Goal: Transaction & Acquisition: Purchase product/service

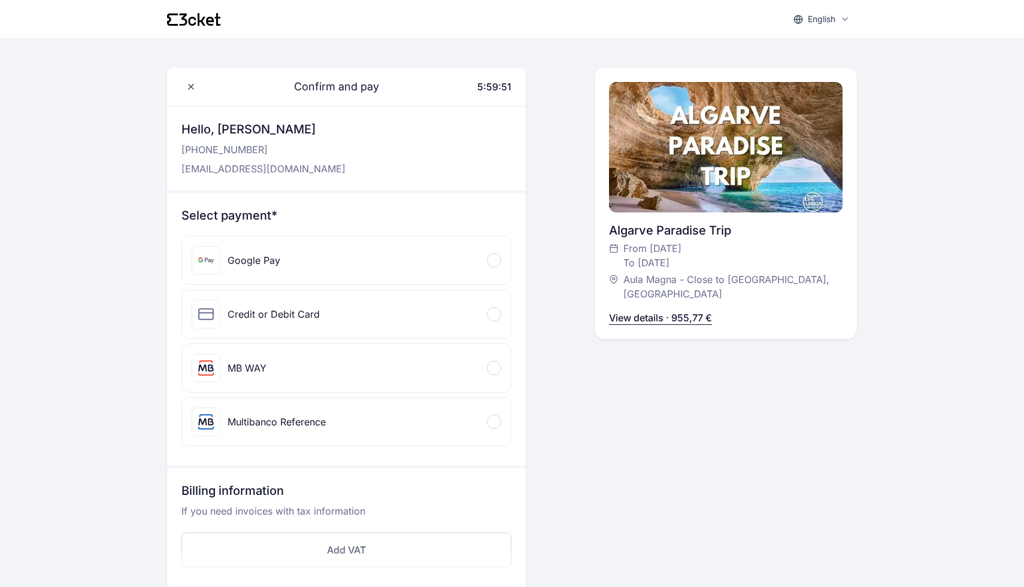
click at [497, 309] on div at bounding box center [494, 314] width 14 height 14
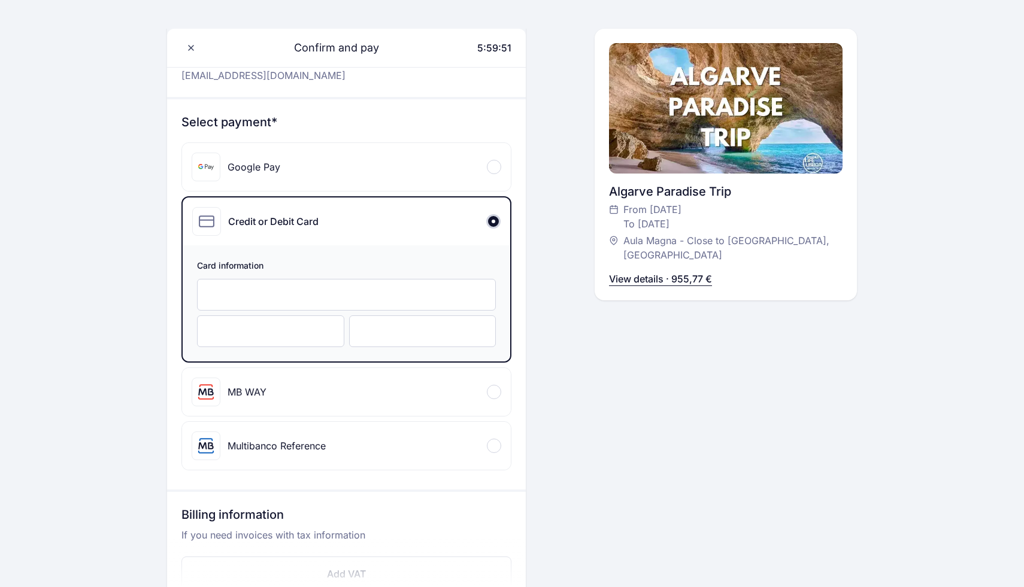
scroll to position [92, 0]
click at [400, 283] on div at bounding box center [346, 296] width 299 height 32
click at [387, 302] on div at bounding box center [346, 296] width 299 height 32
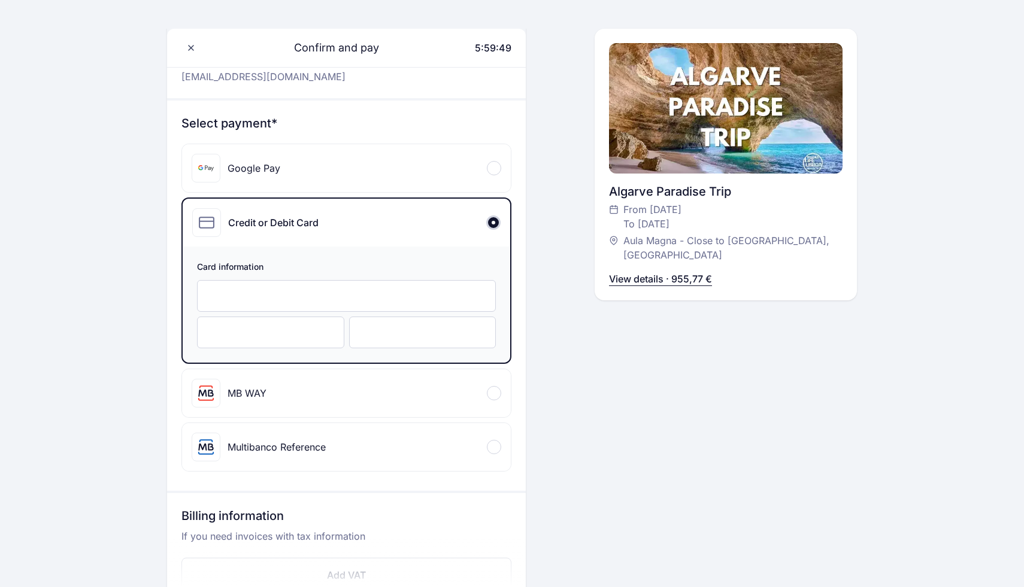
click at [387, 302] on div at bounding box center [346, 296] width 299 height 32
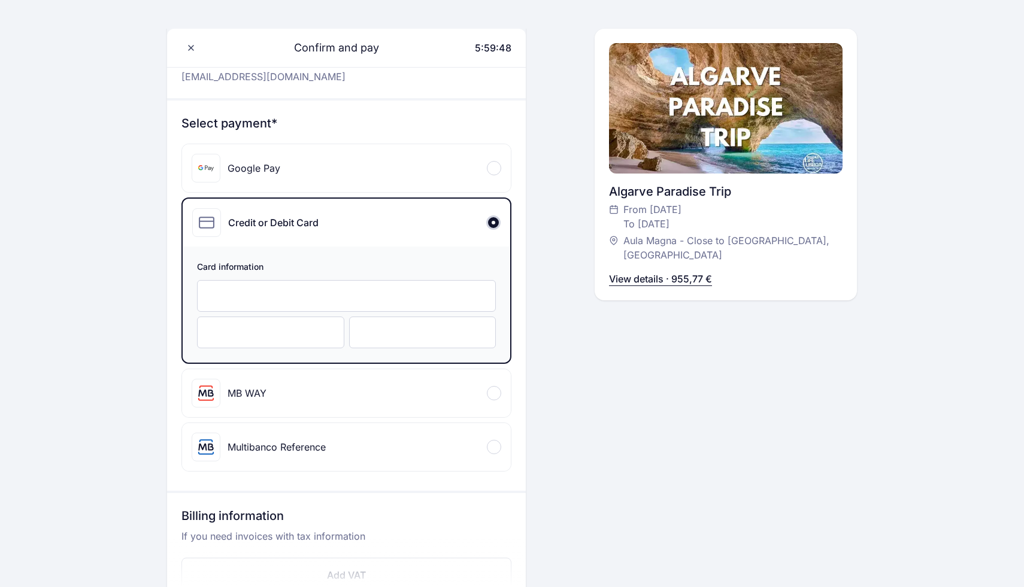
click at [387, 302] on div at bounding box center [346, 296] width 299 height 32
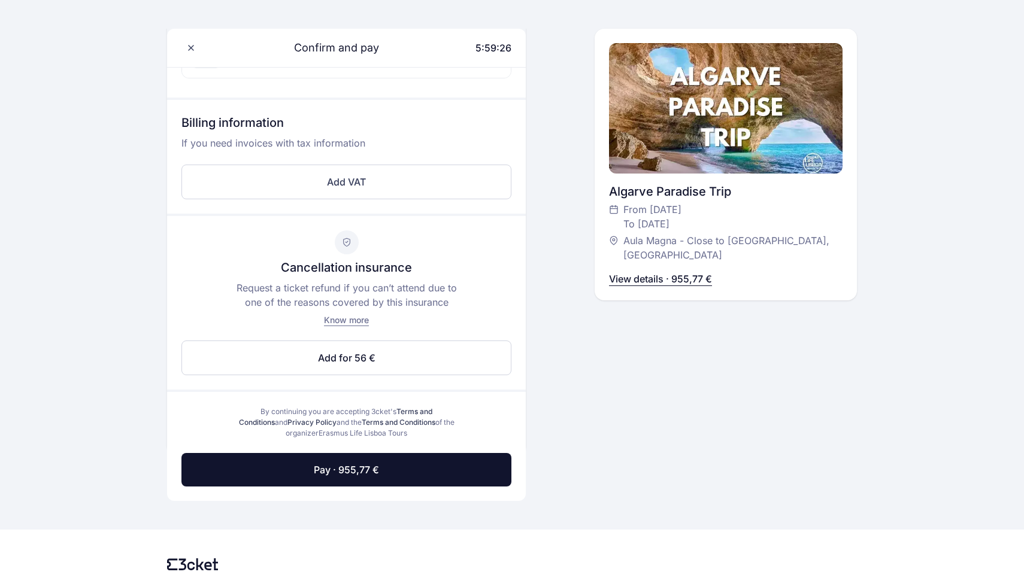
scroll to position [524, 0]
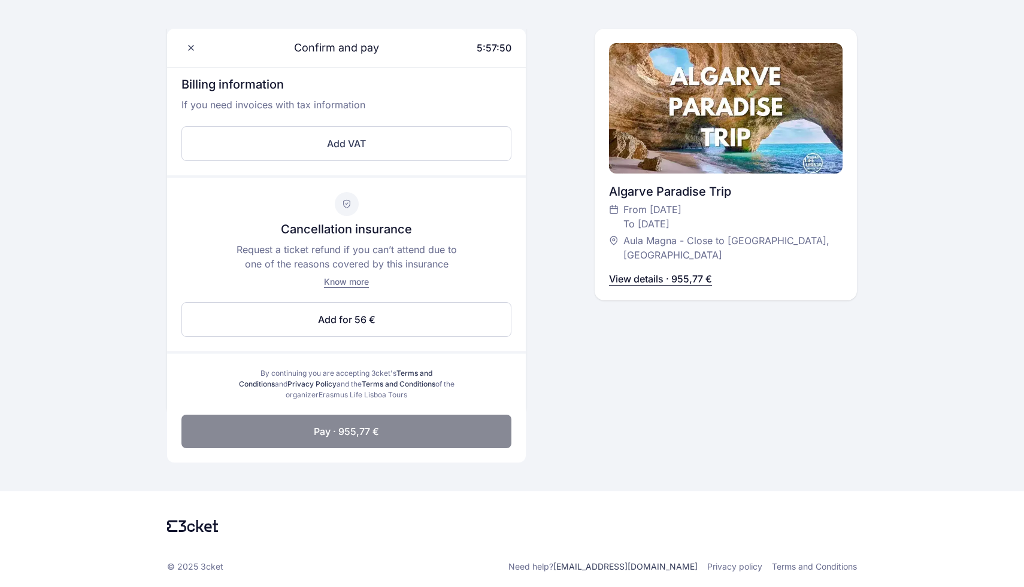
click at [317, 442] on button "Pay · 955,77 €" at bounding box center [346, 432] width 330 height 34
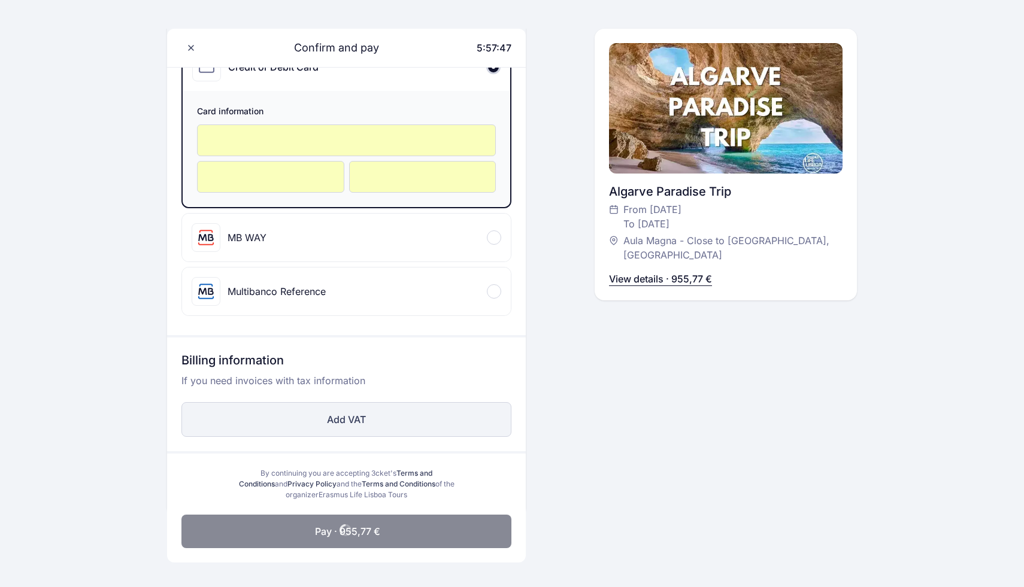
scroll to position [248, 0]
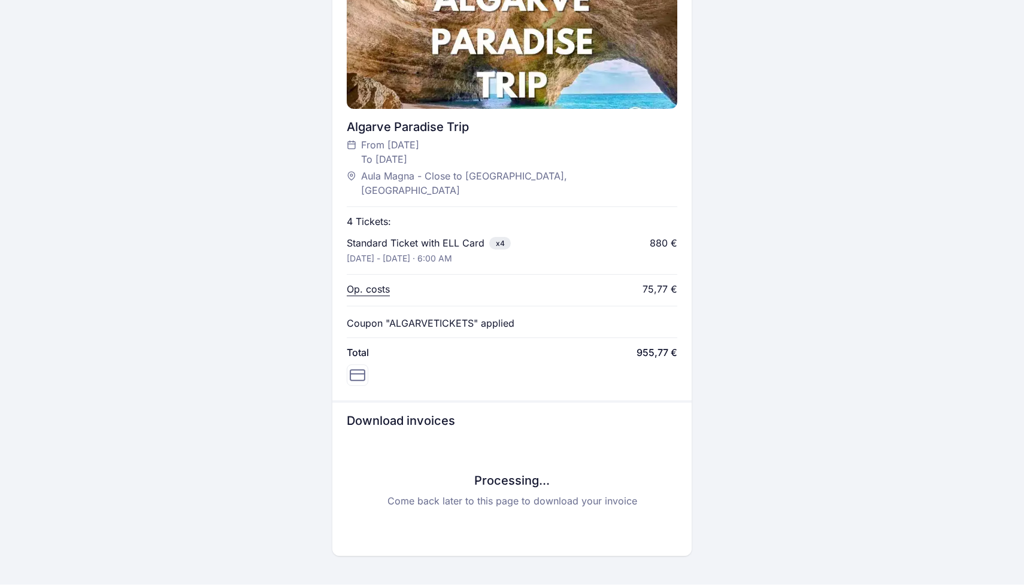
scroll to position [468, 0]
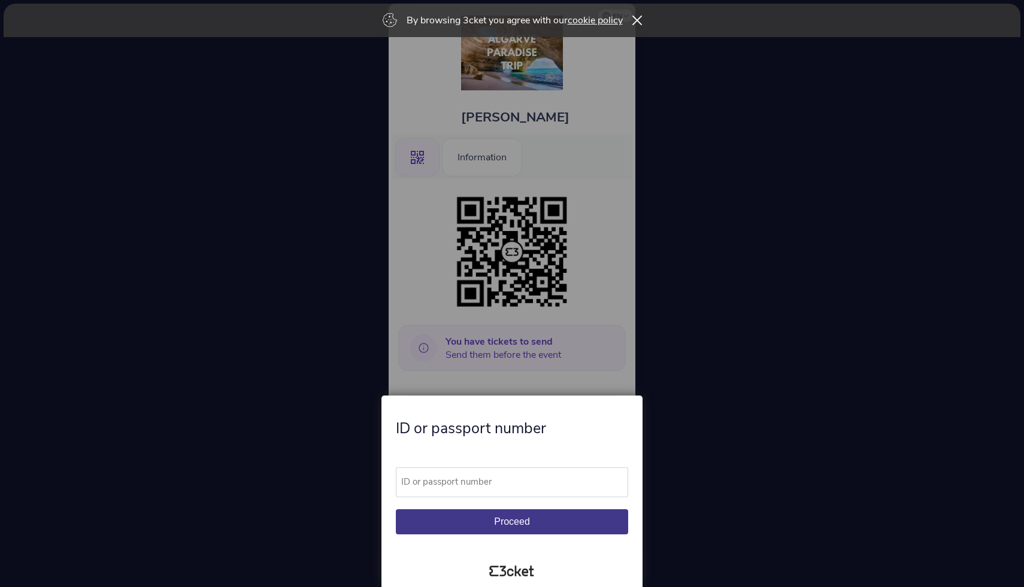
click at [493, 485] on label "ID or passport number" at bounding box center [517, 482] width 243 height 29
click at [493, 485] on input "ID or passport number" at bounding box center [512, 483] width 232 height 30
type input "214419669"
click at [493, 529] on button "Proceed" at bounding box center [512, 522] width 232 height 25
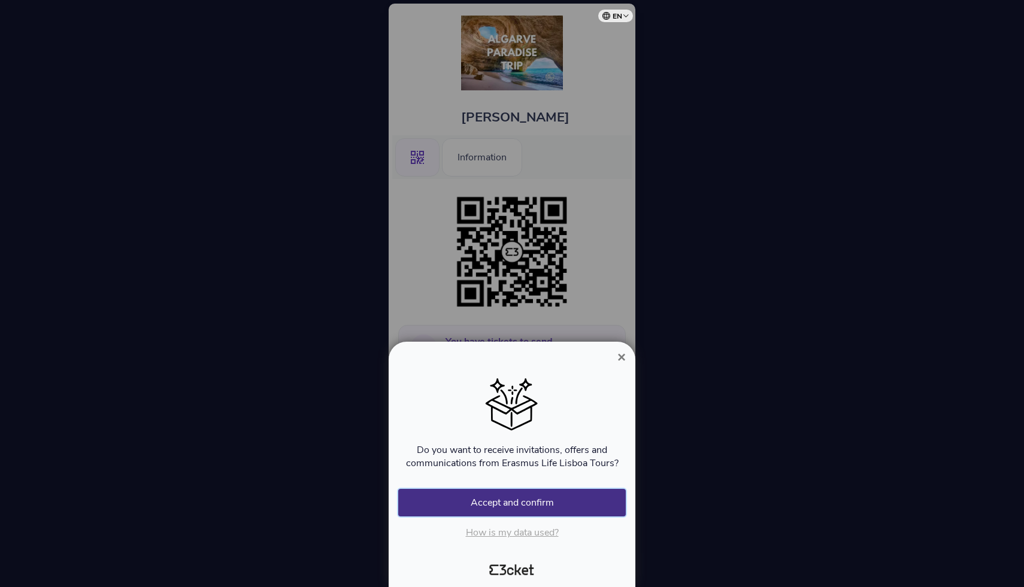
click at [511, 502] on button "Accept and confirm" at bounding box center [512, 503] width 228 height 28
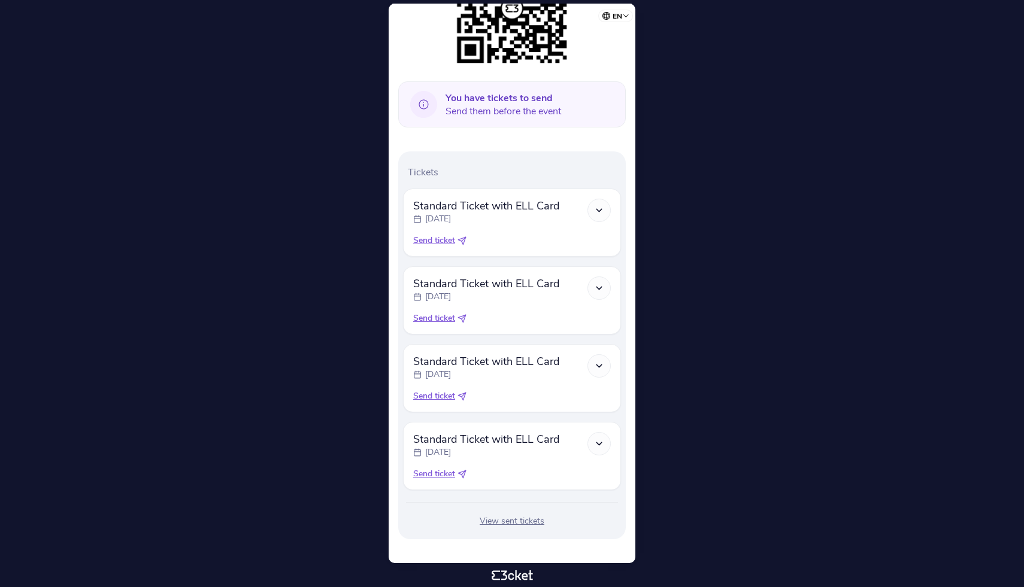
scroll to position [250, 0]
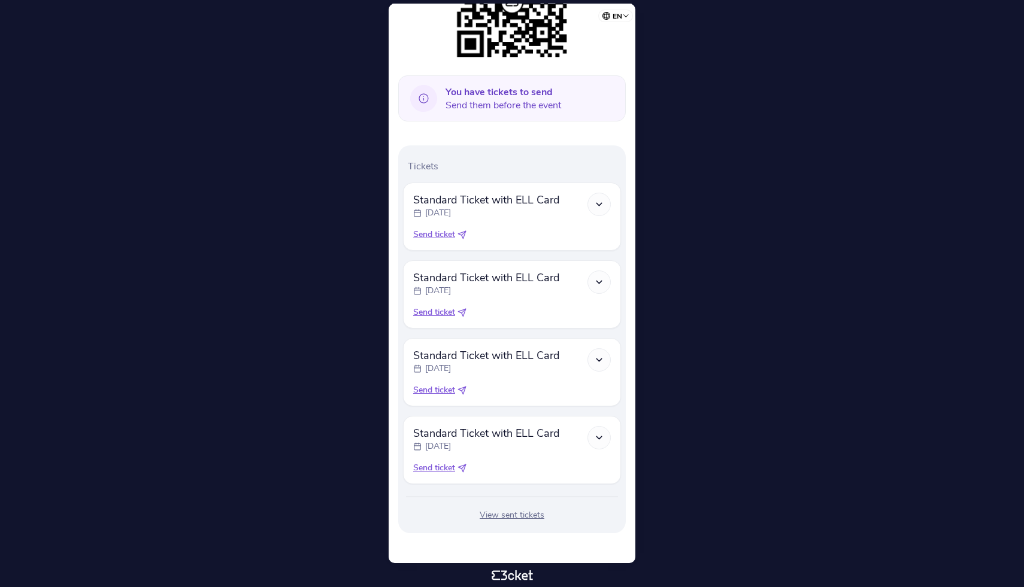
click at [596, 202] on icon at bounding box center [599, 204] width 10 height 10
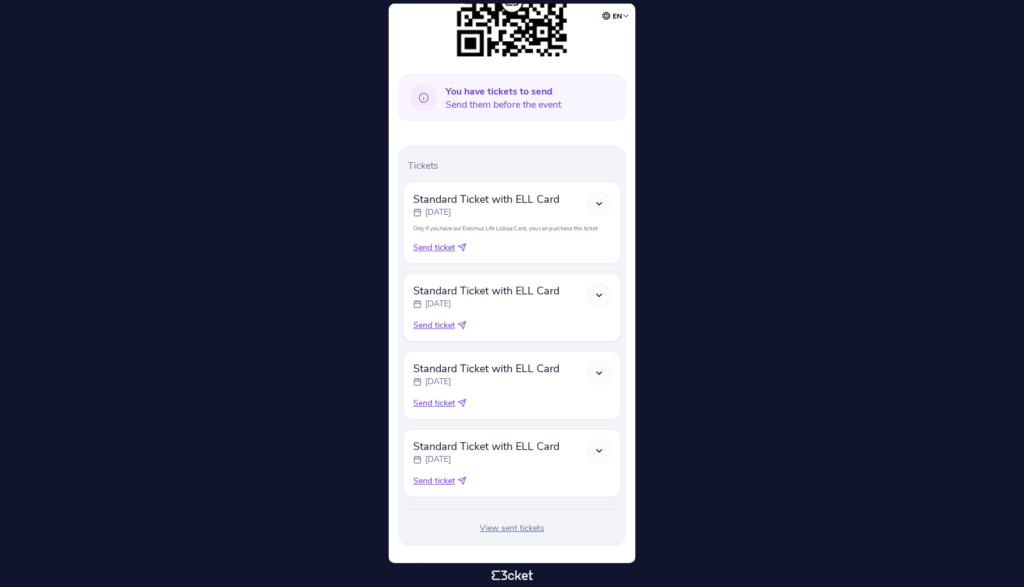
click at [596, 202] on icon at bounding box center [599, 204] width 10 height 10
click at [596, 209] on div at bounding box center [598, 203] width 23 height 23
click at [432, 247] on span "Send ticket" at bounding box center [434, 248] width 42 height 12
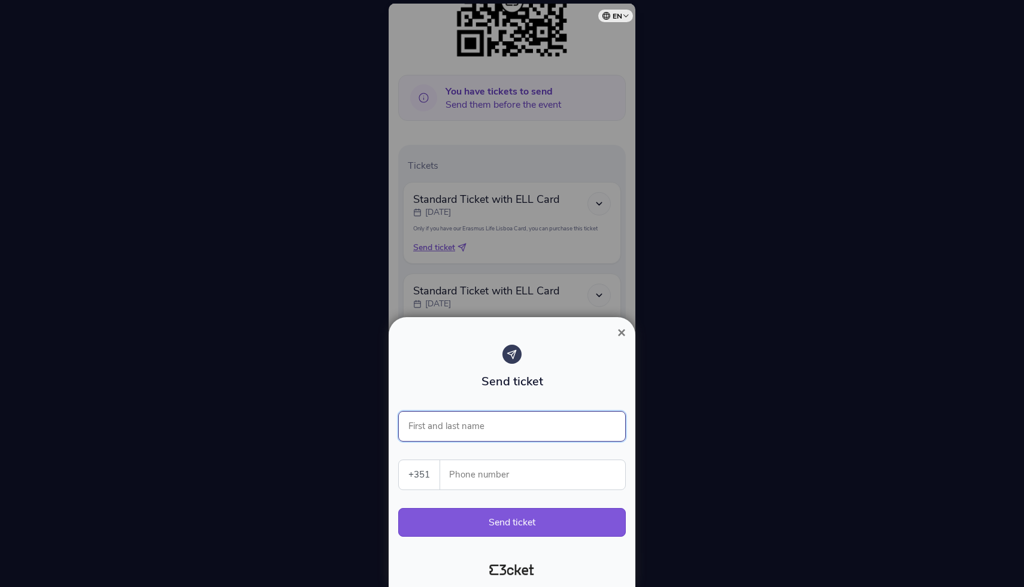
click at [490, 425] on input "First and last name" at bounding box center [512, 426] width 228 height 31
type input "Mads Gam Hjermitslev"
click at [416, 475] on select "[GEOGRAPHIC_DATA] (+351) [GEOGRAPHIC_DATA] (+34) [GEOGRAPHIC_DATA] (+32) [GEOGR…" at bounding box center [419, 474] width 41 height 29
select select "45"
click at [399, 460] on select "[GEOGRAPHIC_DATA] (+351) [GEOGRAPHIC_DATA] (+34) [GEOGRAPHIC_DATA] (+32) [GEOGR…" at bounding box center [419, 474] width 41 height 29
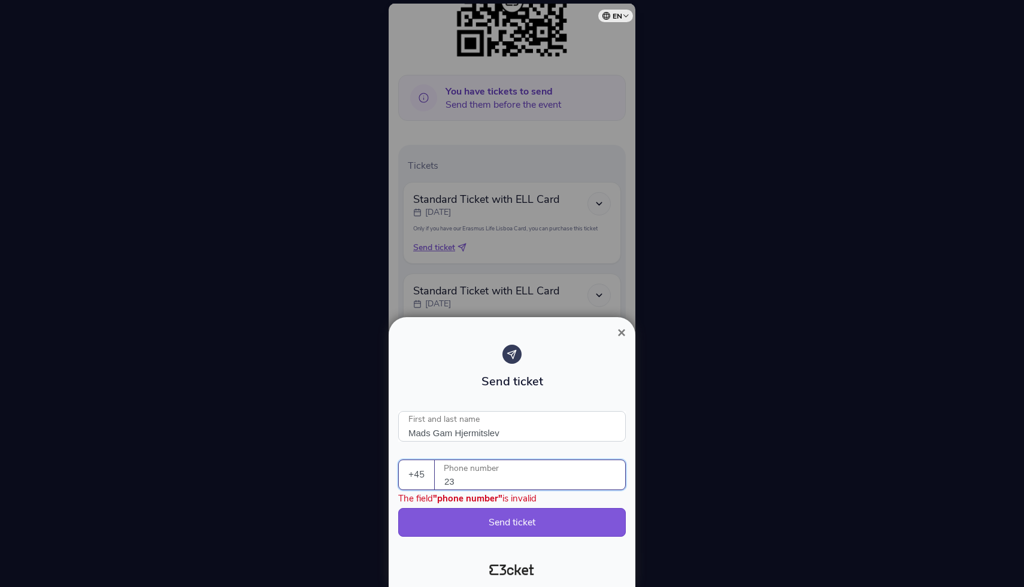
type input "2"
type input "30954300"
click at [482, 523] on button "Send ticket" at bounding box center [512, 522] width 228 height 29
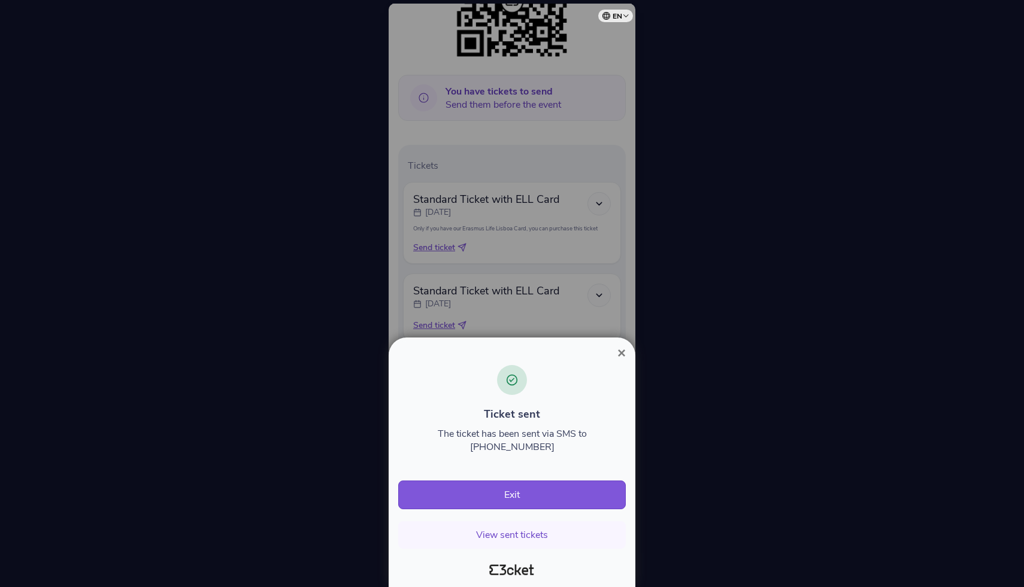
click at [620, 361] on span "×" at bounding box center [621, 353] width 8 height 16
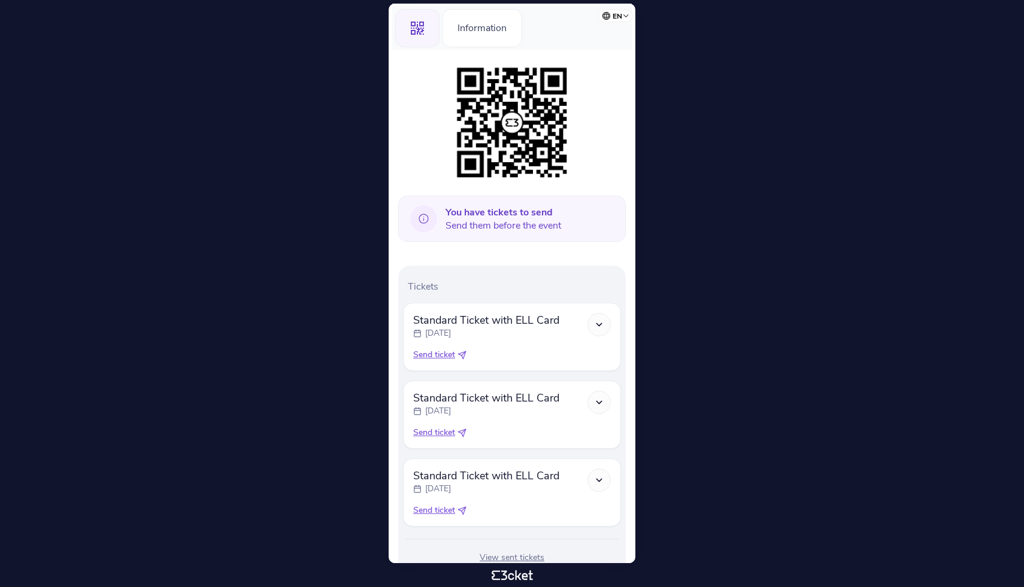
scroll to position [132, 0]
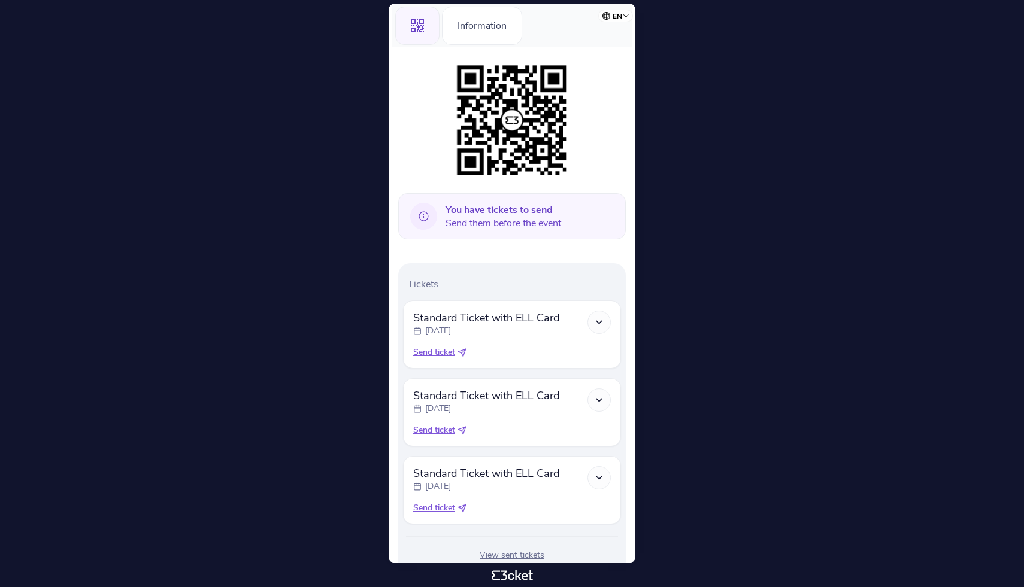
click at [438, 435] on span "Send ticket" at bounding box center [434, 431] width 42 height 12
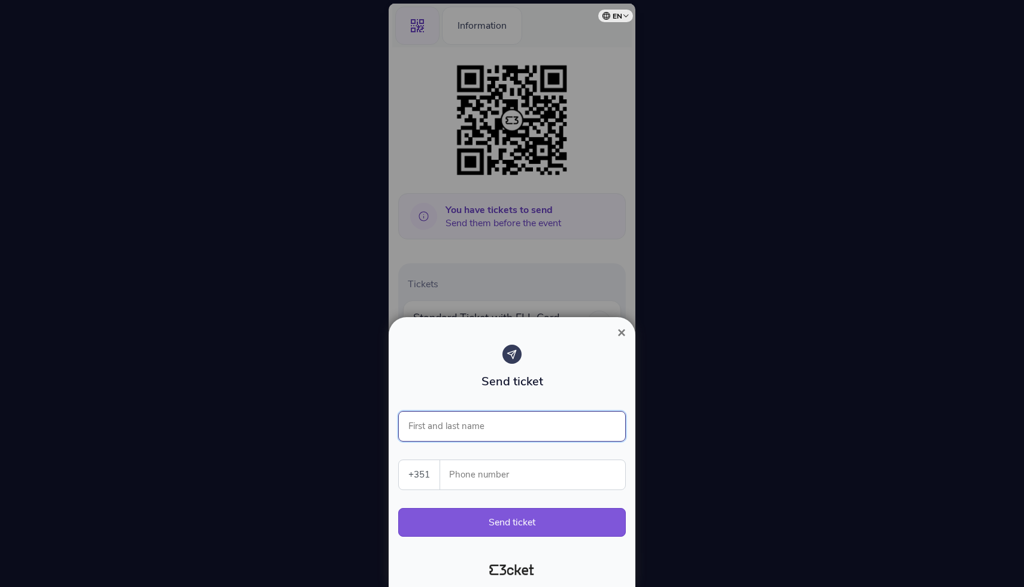
click at [499, 433] on input "First and last name" at bounding box center [512, 426] width 228 height 31
type input "R"
type input "[PERSON_NAME]"
click at [480, 475] on input "Phone number" at bounding box center [537, 474] width 175 height 29
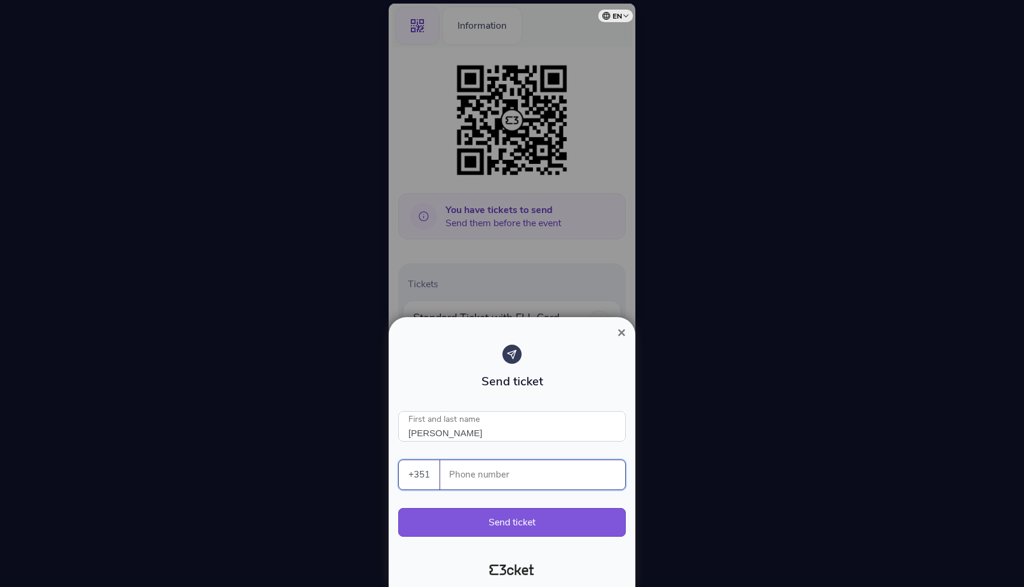
click at [417, 480] on select "[GEOGRAPHIC_DATA] (+351) [GEOGRAPHIC_DATA] (+34) [GEOGRAPHIC_DATA] (+32) [GEOGR…" at bounding box center [419, 474] width 41 height 29
select select "45"
click at [399, 460] on select "[GEOGRAPHIC_DATA] (+351) [GEOGRAPHIC_DATA] (+34) [GEOGRAPHIC_DATA] (+32) [GEOGR…" at bounding box center [419, 474] width 41 height 29
drag, startPoint x: 463, startPoint y: 480, endPoint x: 471, endPoint y: 480, distance: 7.8
click at [471, 480] on input "23872899" at bounding box center [534, 474] width 181 height 29
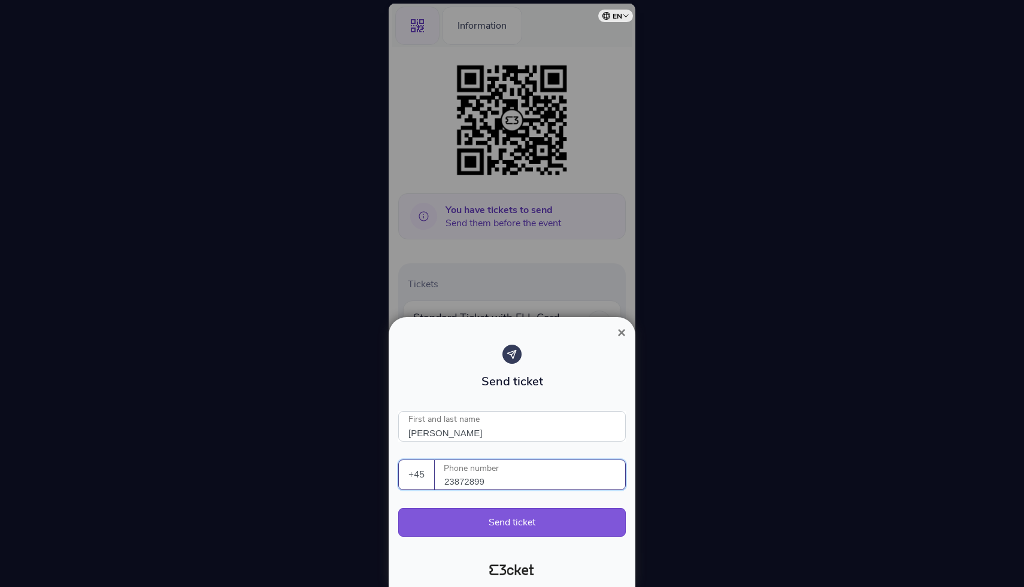
click at [496, 481] on input "23872899" at bounding box center [534, 474] width 181 height 29
type input "23872899"
click at [493, 526] on button "Send ticket" at bounding box center [512, 522] width 228 height 29
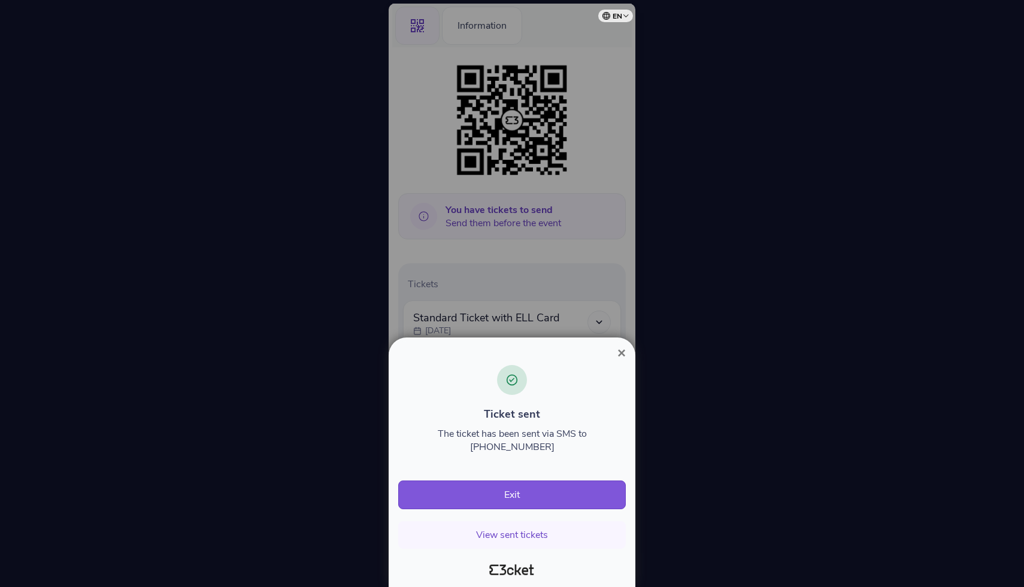
click at [623, 361] on span "×" at bounding box center [621, 353] width 8 height 16
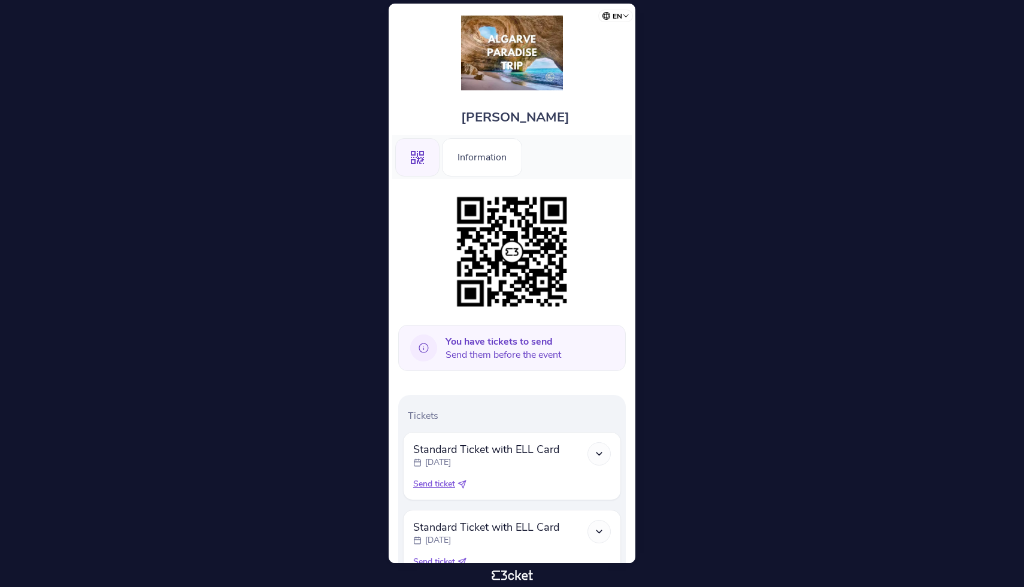
scroll to position [94, 0]
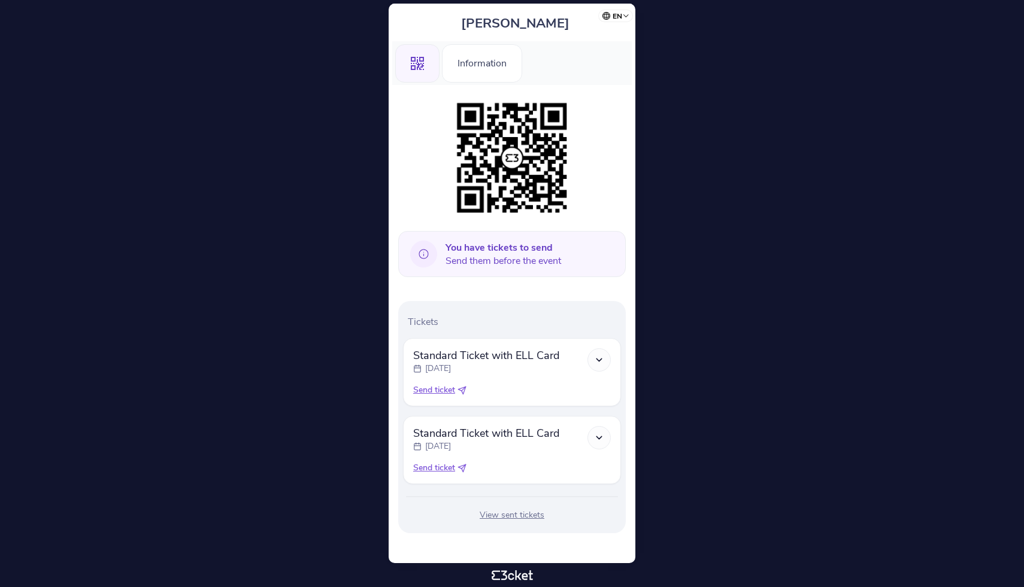
click at [438, 468] on span "Send ticket" at bounding box center [434, 468] width 42 height 12
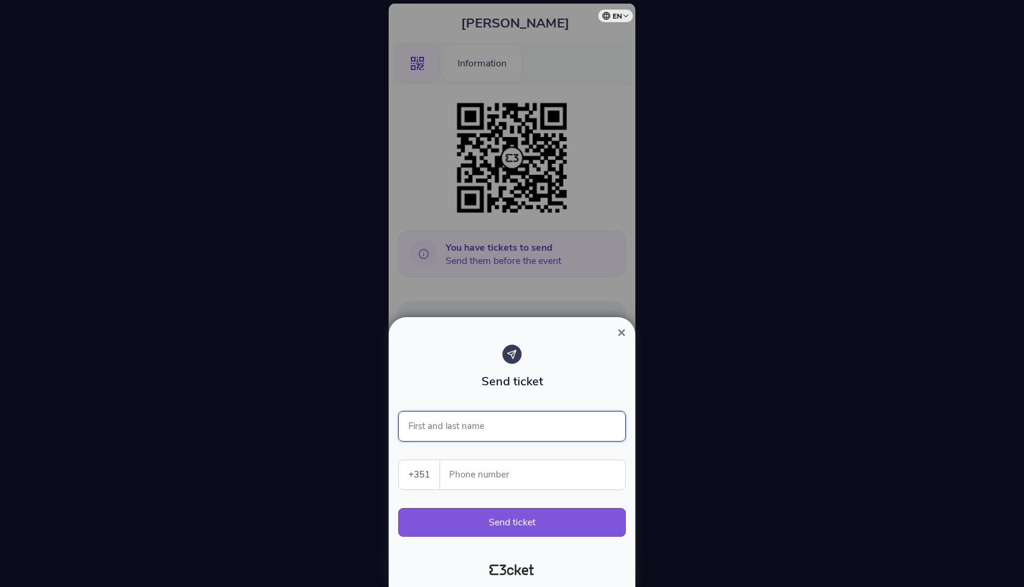
click at [503, 427] on input "First and last name" at bounding box center [512, 426] width 228 height 31
click at [514, 450] on div "Send ticket Mikkel Hemmeløff First and last name +351 Portugal (+351) Spain (+3…" at bounding box center [512, 447] width 228 height 204
click at [516, 432] on input "Mikkel Hemmeløff" at bounding box center [512, 426] width 228 height 31
type input "Mikkel Hemmeløff Rasmussen"
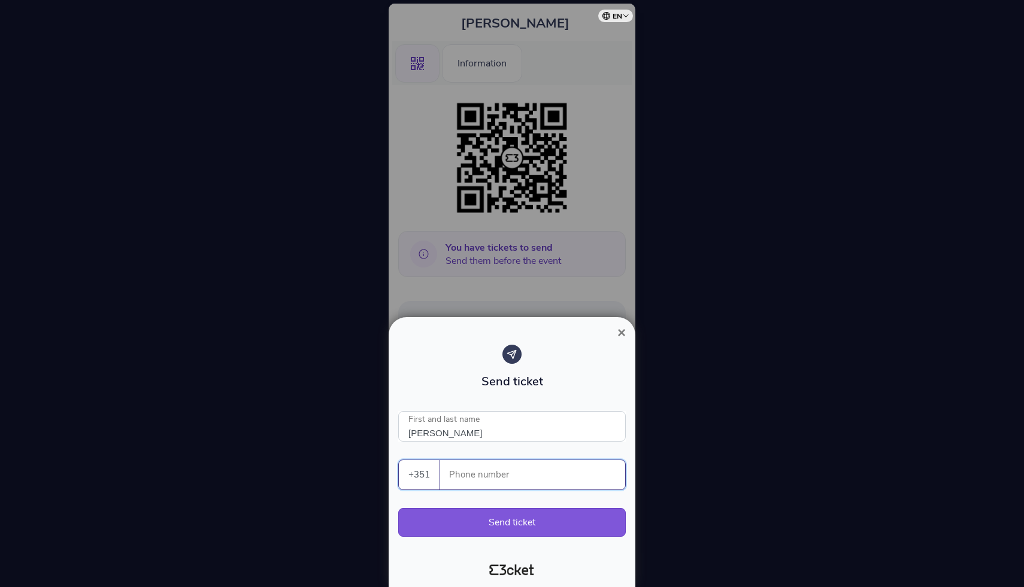
click at [499, 477] on input "Phone number" at bounding box center [537, 474] width 175 height 29
click at [422, 476] on select "[GEOGRAPHIC_DATA] (+351) [GEOGRAPHIC_DATA] (+34) [GEOGRAPHIC_DATA] (+32) [GEOGR…" at bounding box center [419, 474] width 41 height 29
select select "45"
click at [399, 460] on select "[GEOGRAPHIC_DATA] (+351) [GEOGRAPHIC_DATA] (+34) [GEOGRAPHIC_DATA] (+32) [GEOGR…" at bounding box center [419, 474] width 41 height 29
type input "27430731"
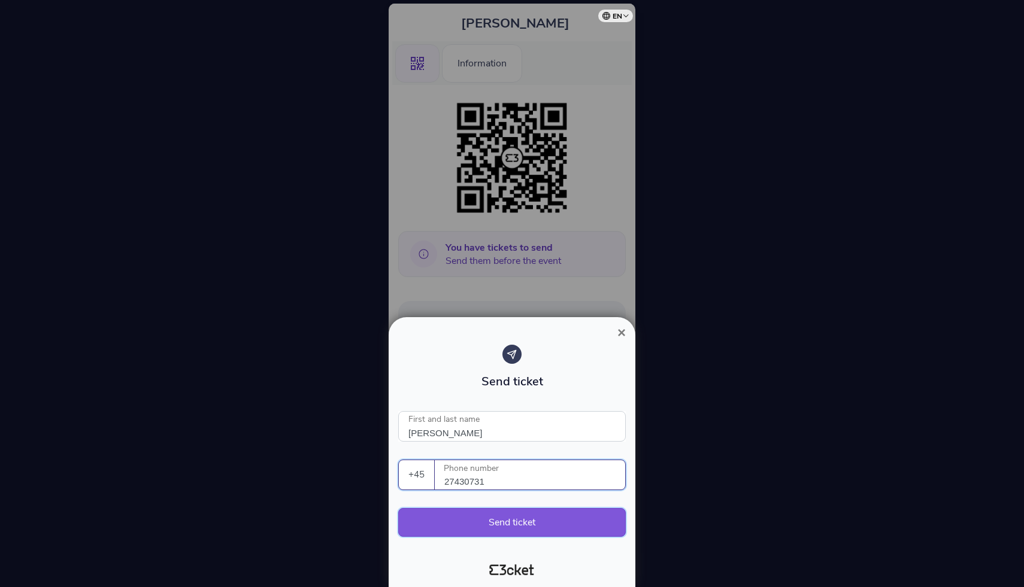
click at [489, 517] on button "Send ticket" at bounding box center [512, 522] width 228 height 29
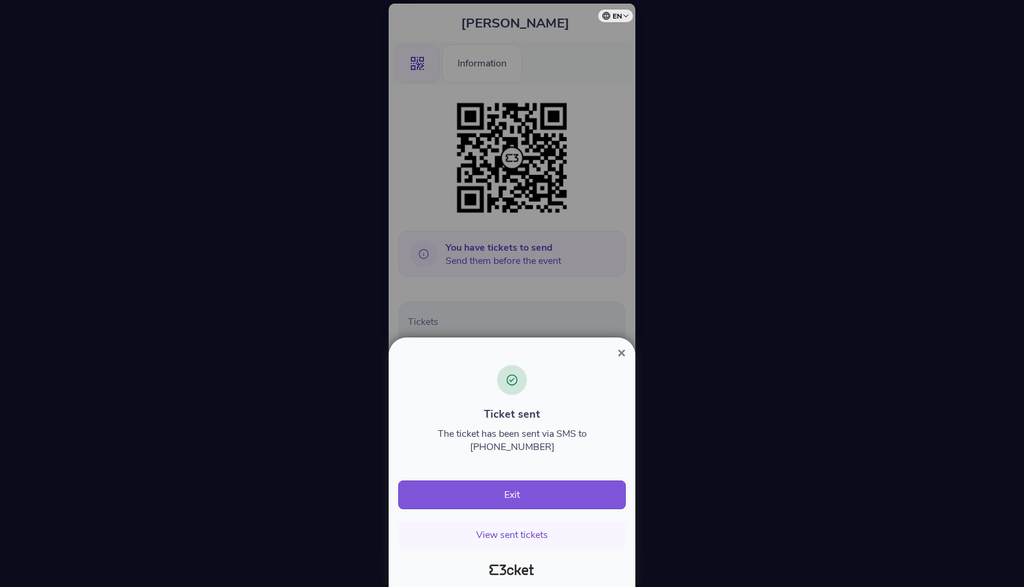
click at [623, 361] on span "×" at bounding box center [621, 353] width 8 height 16
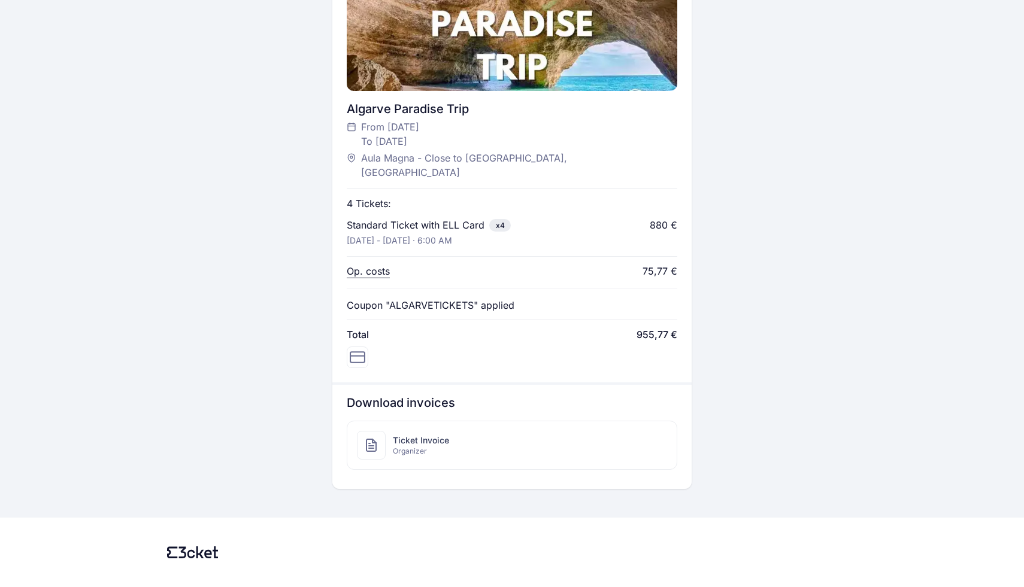
scroll to position [269, 0]
